Goal: Task Accomplishment & Management: Use online tool/utility

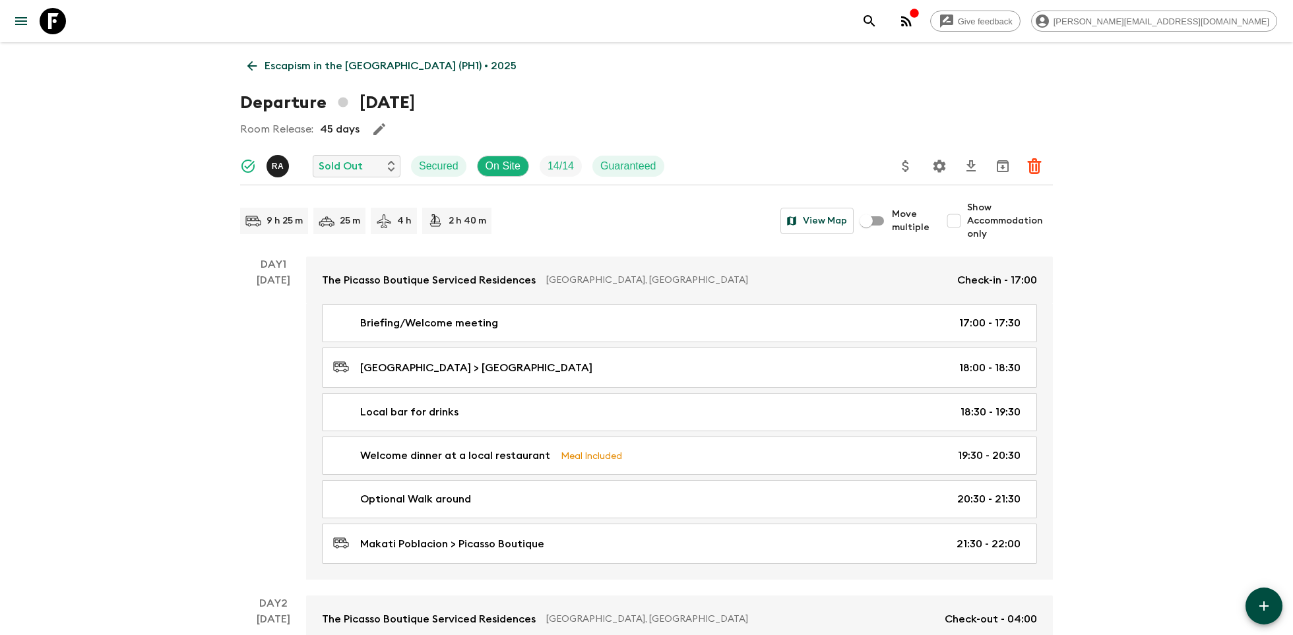
click at [52, 20] on icon at bounding box center [53, 21] width 26 height 26
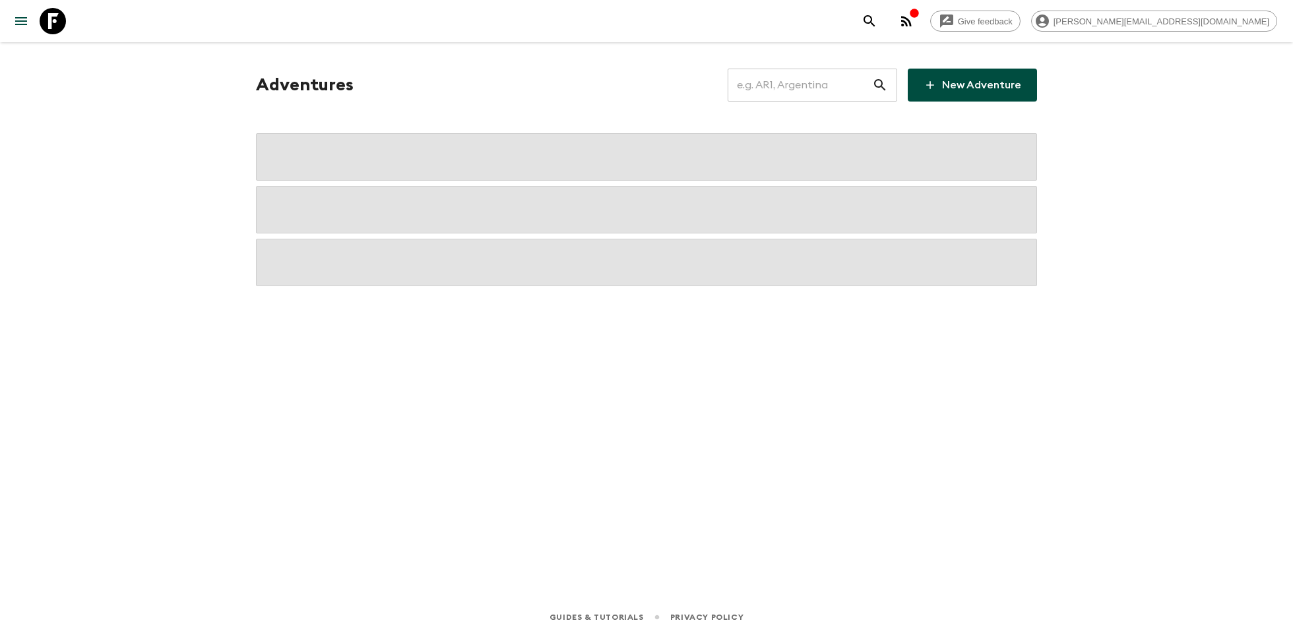
click at [779, 74] on input "text" at bounding box center [800, 85] width 145 height 37
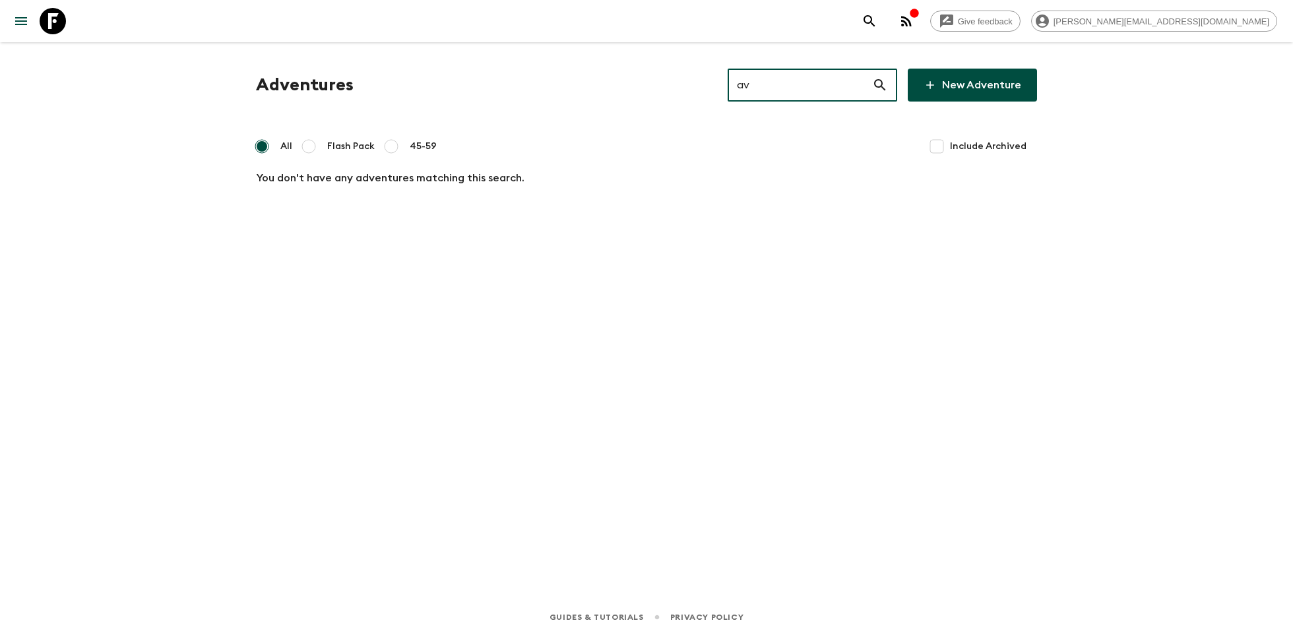
type input "a"
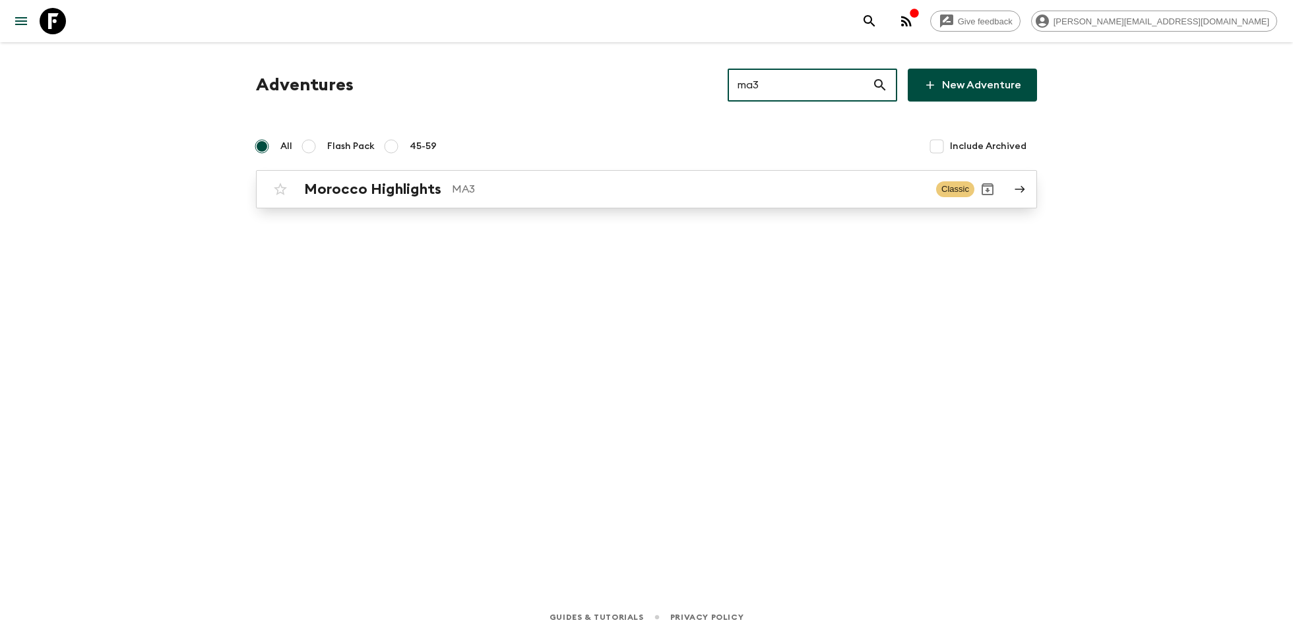
type input "ma3"
click at [583, 170] on link "Morocco Highlights MA3 Classic" at bounding box center [646, 189] width 781 height 38
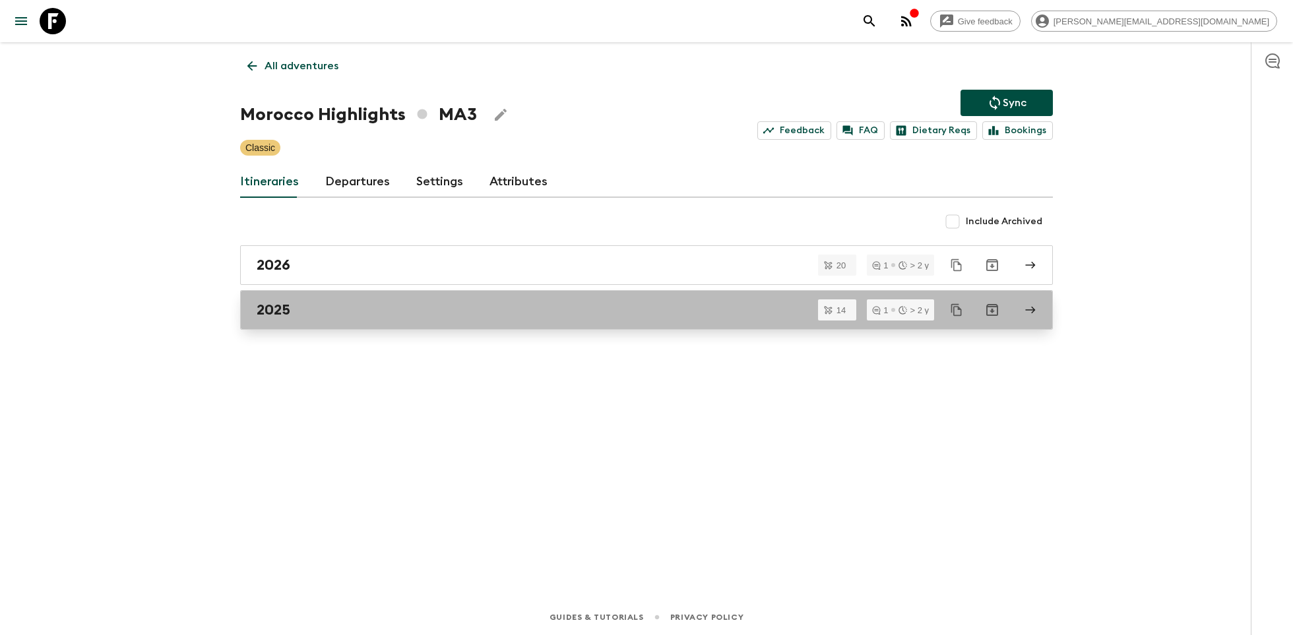
click at [344, 306] on div "2025" at bounding box center [634, 310] width 755 height 17
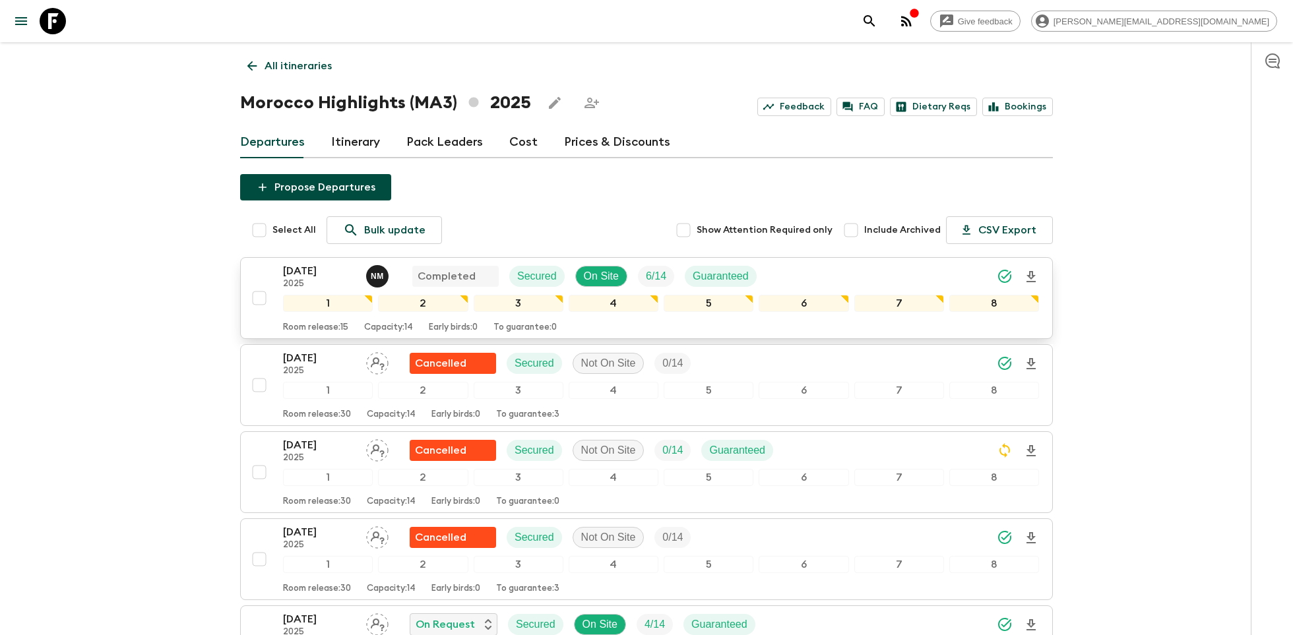
click at [261, 300] on input "checkbox" at bounding box center [259, 298] width 26 height 26
checkbox input "true"
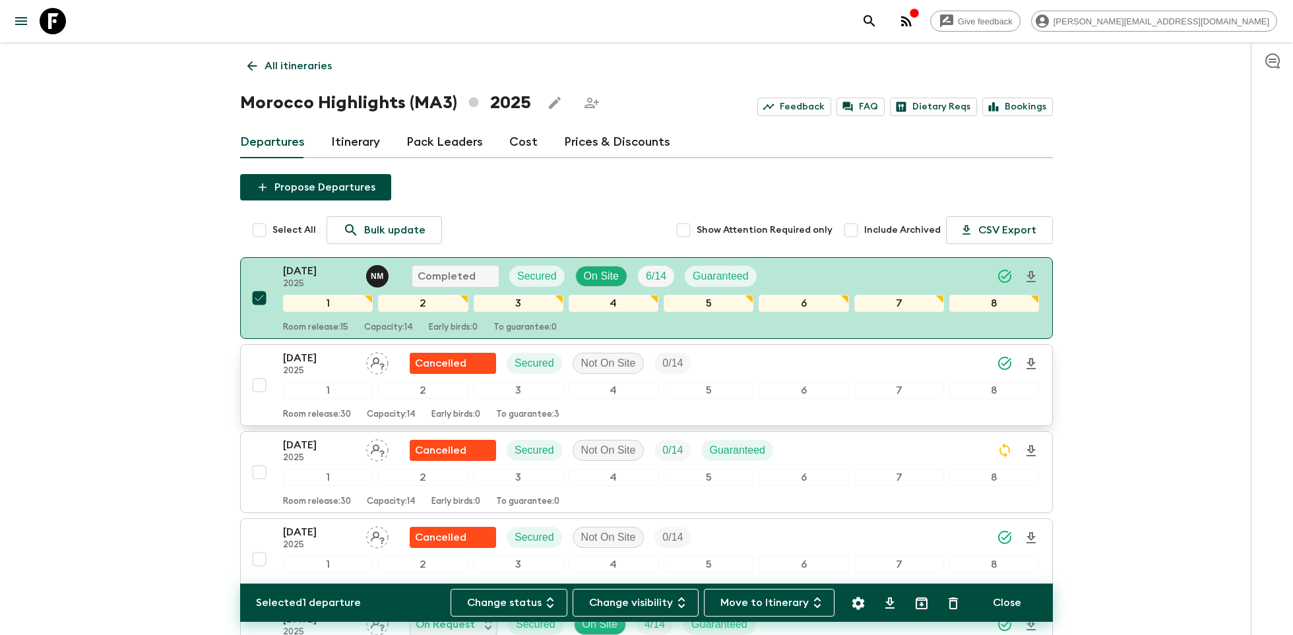
click at [259, 390] on input "checkbox" at bounding box center [259, 385] width 26 height 26
checkbox input "true"
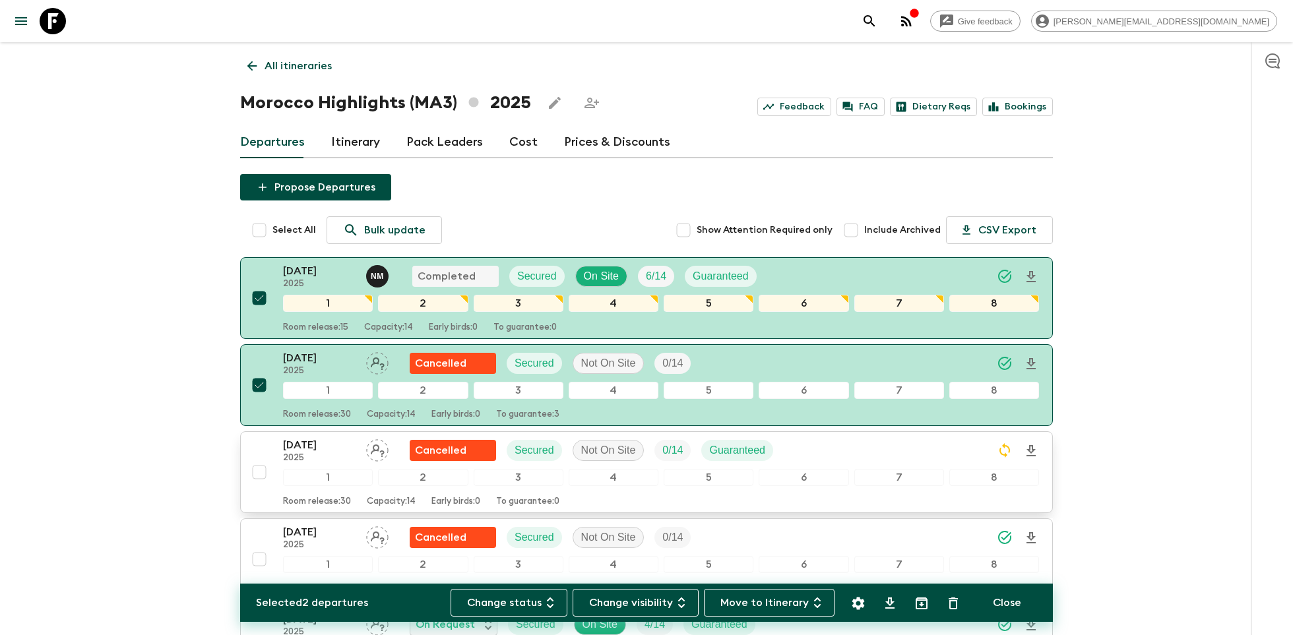
click at [257, 466] on input "checkbox" at bounding box center [259, 472] width 26 height 26
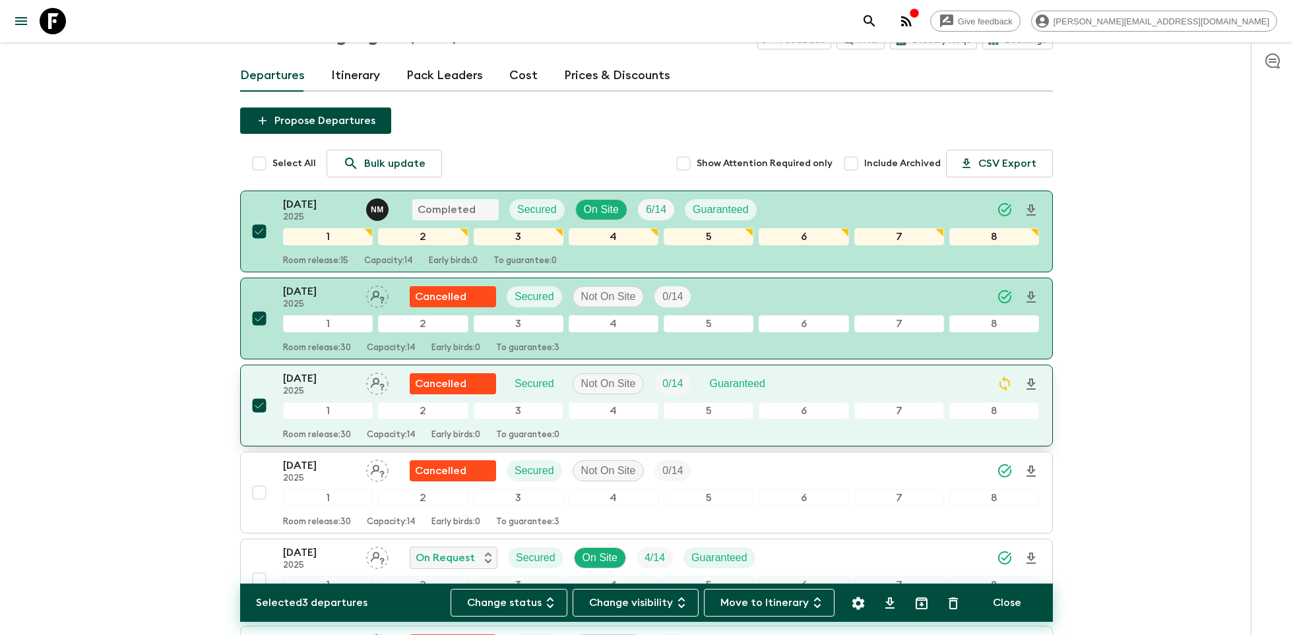
scroll to position [129, 0]
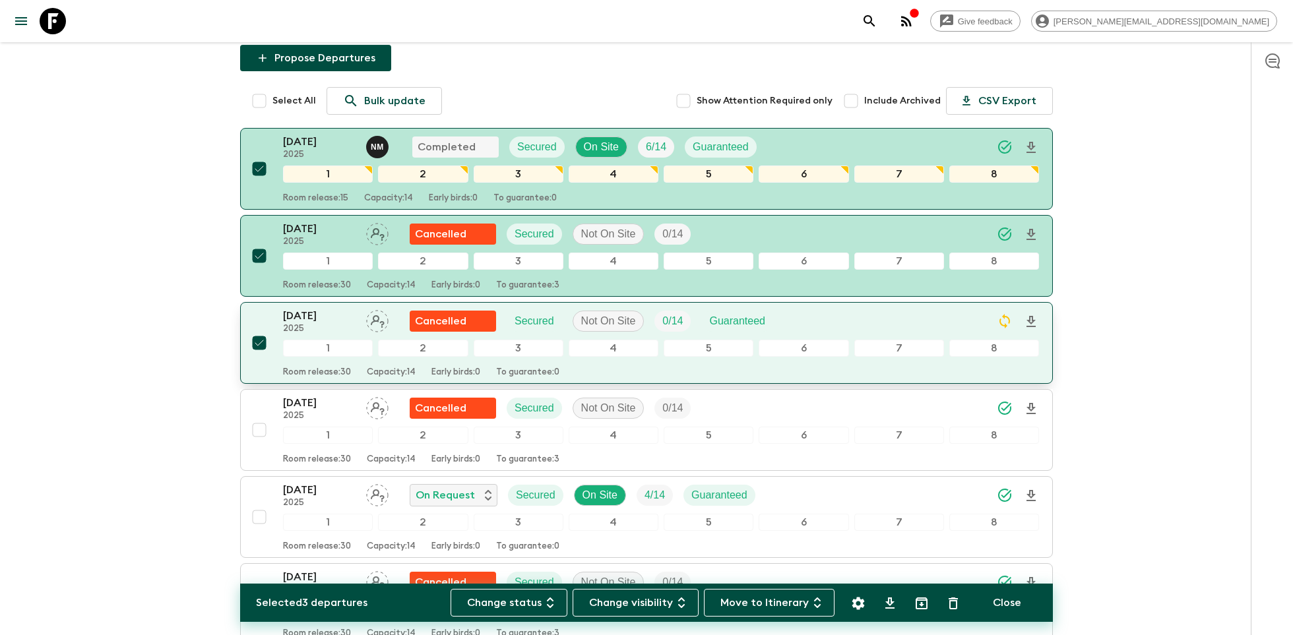
click at [263, 340] on input "checkbox" at bounding box center [259, 343] width 26 height 26
checkbox input "false"
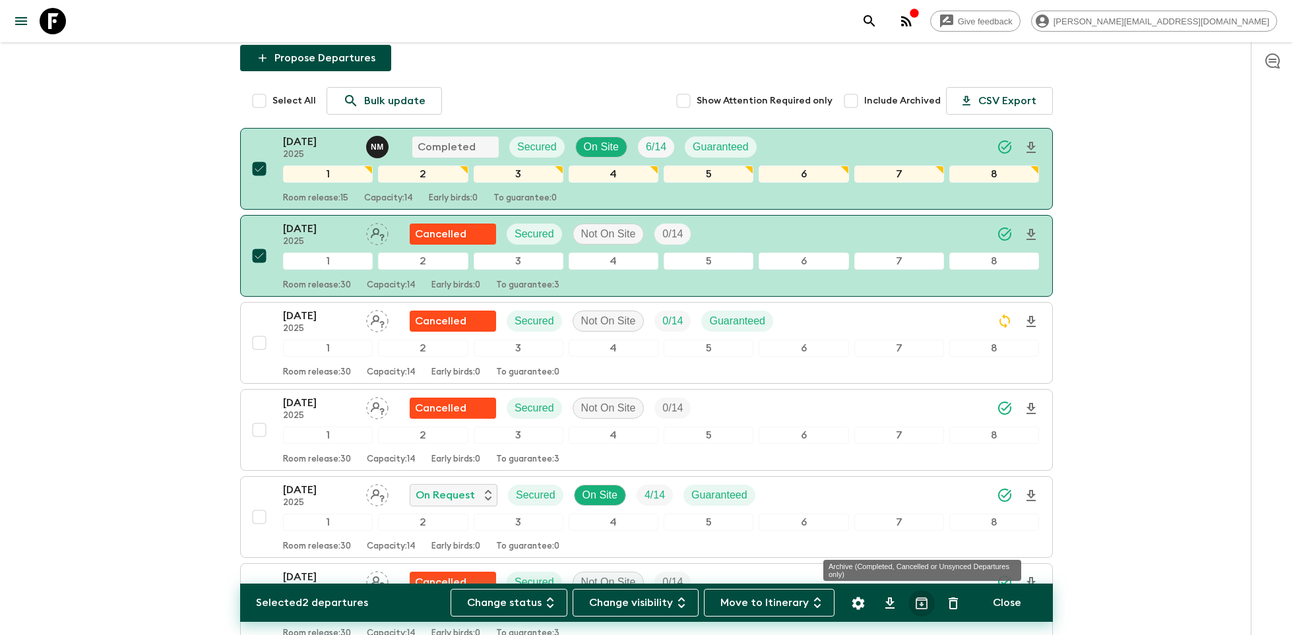
click at [928, 604] on icon "Archive (Completed, Cancelled or Unsynced Departures only)" at bounding box center [922, 604] width 12 height 12
checkbox input "false"
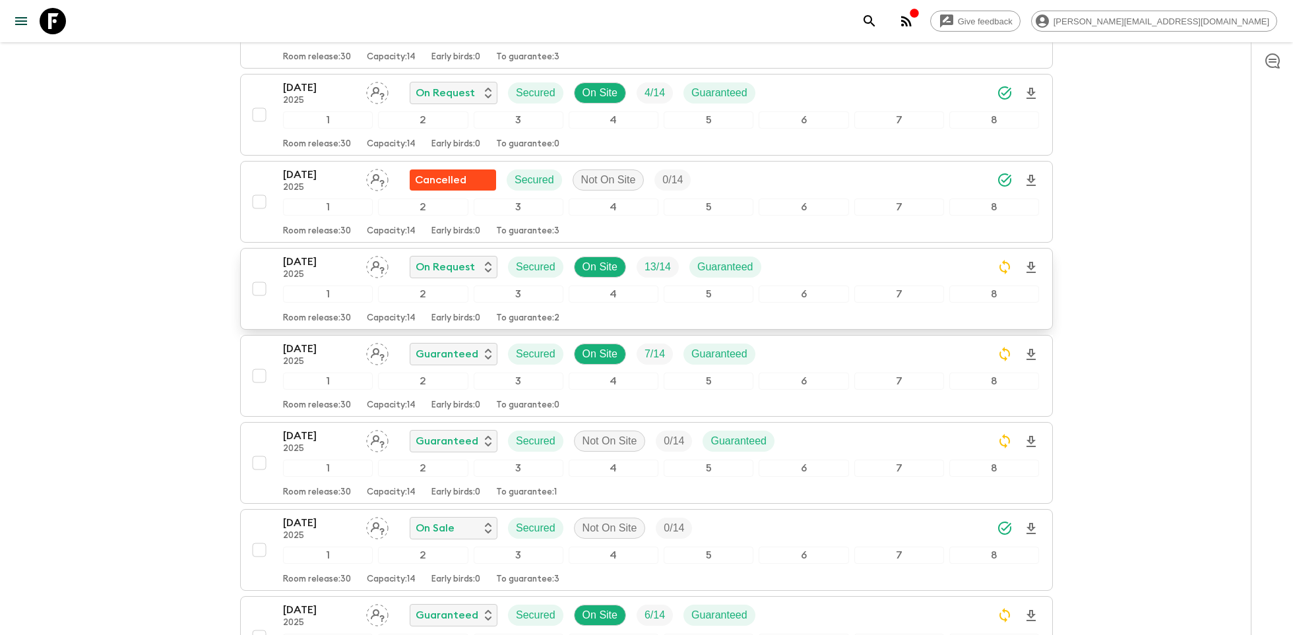
scroll to position [356, 0]
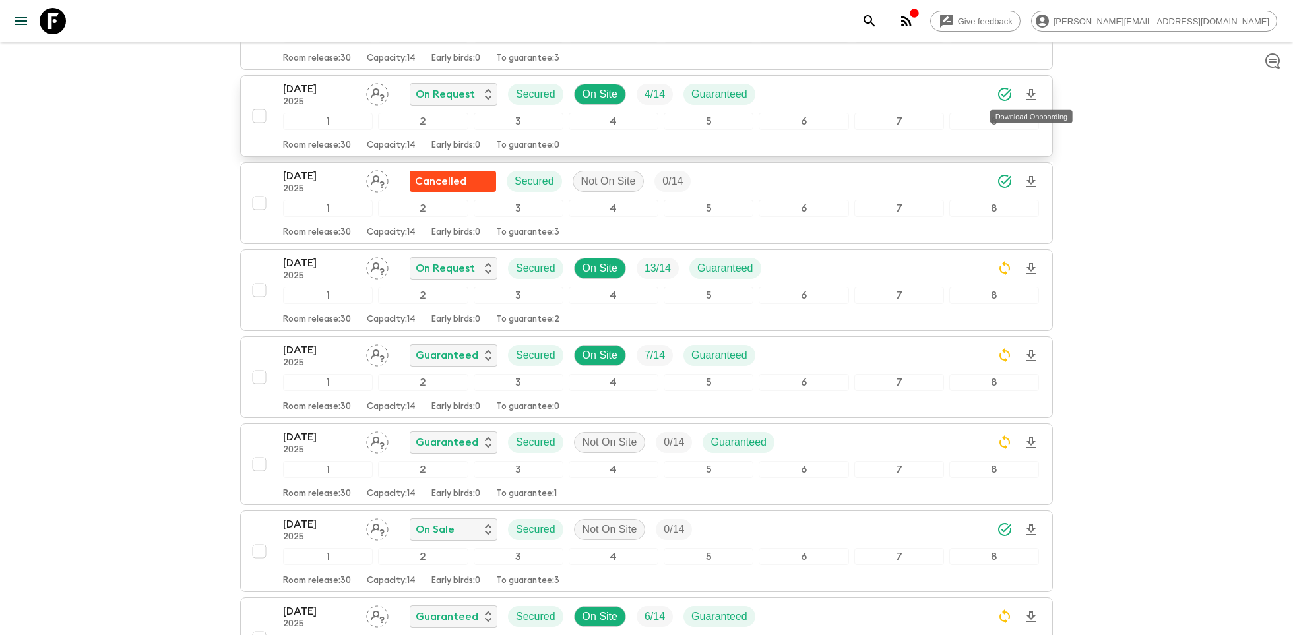
click at [1031, 91] on icon "Download Onboarding" at bounding box center [1031, 95] width 16 height 16
click at [307, 89] on p "[DATE]" at bounding box center [319, 89] width 73 height 16
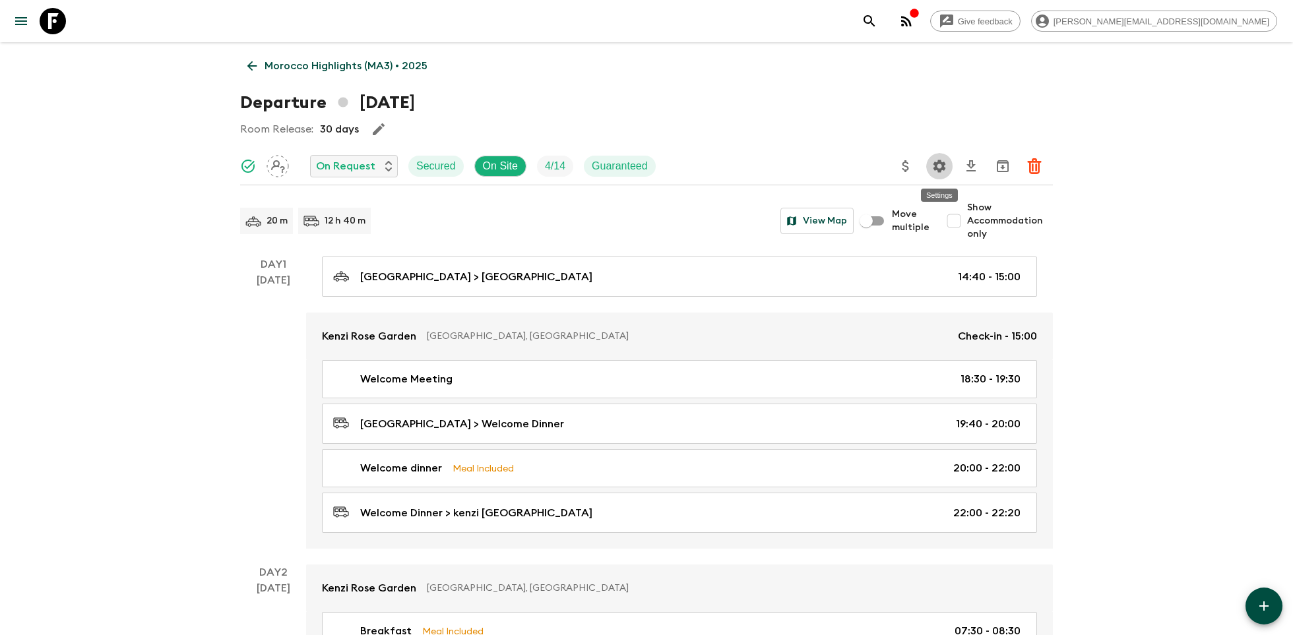
click at [942, 166] on icon "Settings" at bounding box center [940, 166] width 13 height 13
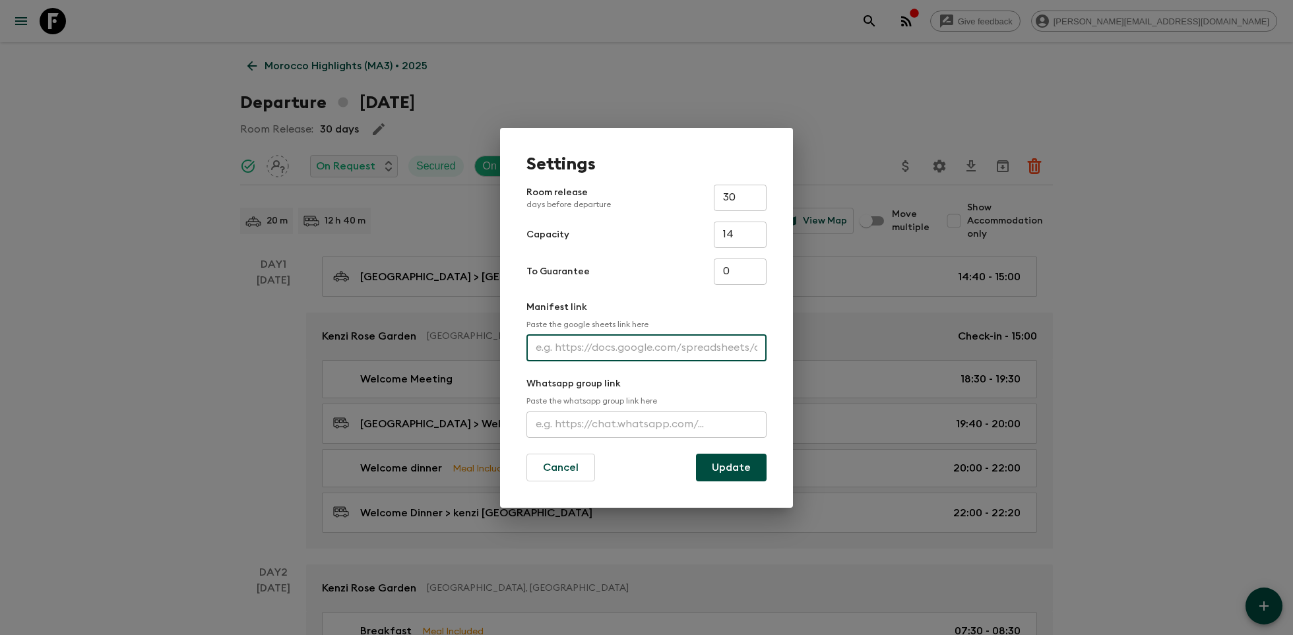
click at [604, 346] on input "text" at bounding box center [647, 348] width 240 height 26
paste input "[URL][DOMAIN_NAME]"
type input "[URL][DOMAIN_NAME]"
click at [708, 463] on button "Update" at bounding box center [731, 468] width 71 height 28
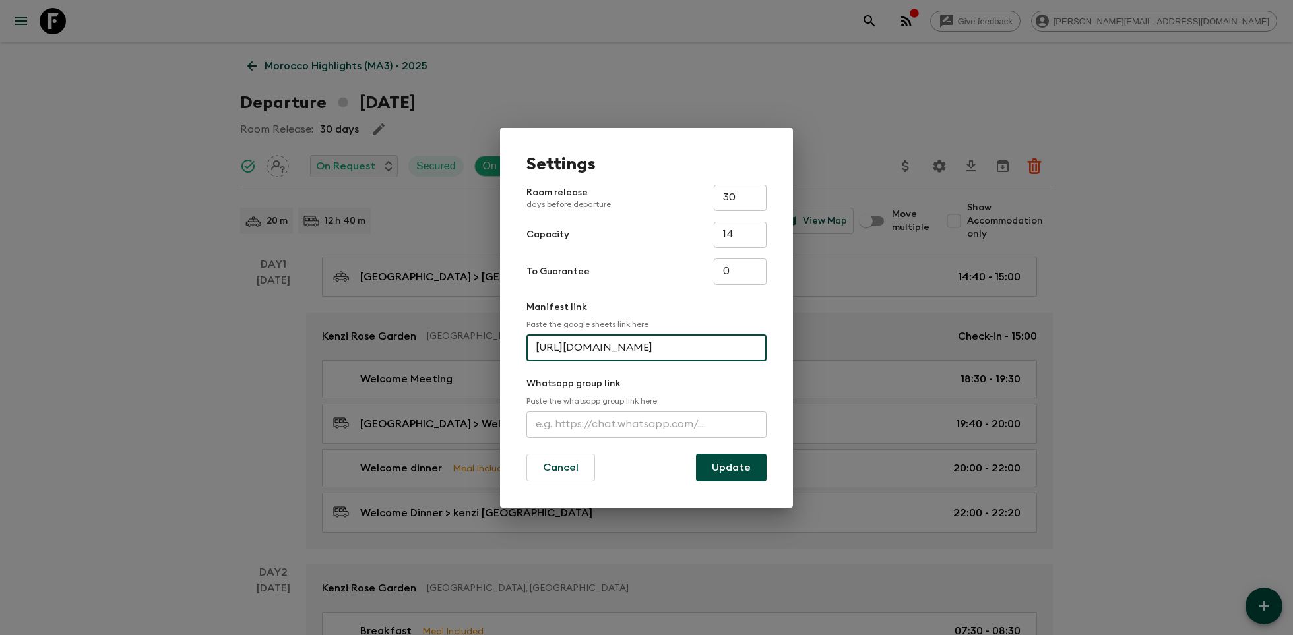
scroll to position [0, 0]
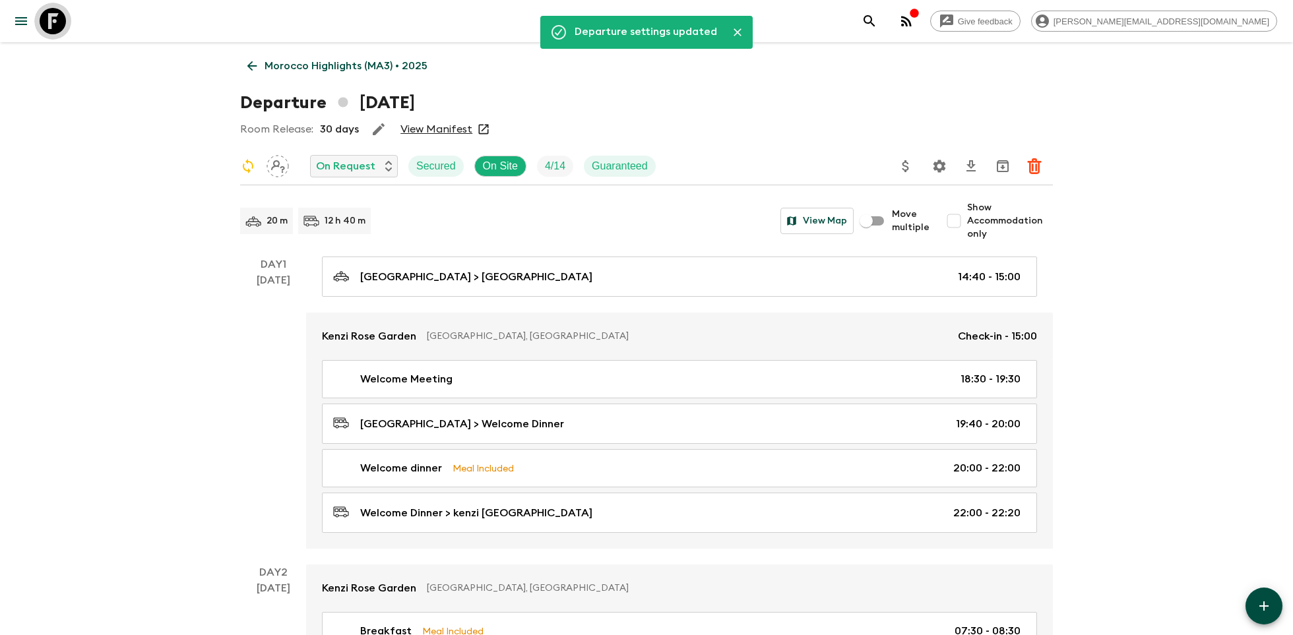
click at [56, 13] on icon at bounding box center [53, 21] width 26 height 26
